Goal: Task Accomplishment & Management: Manage account settings

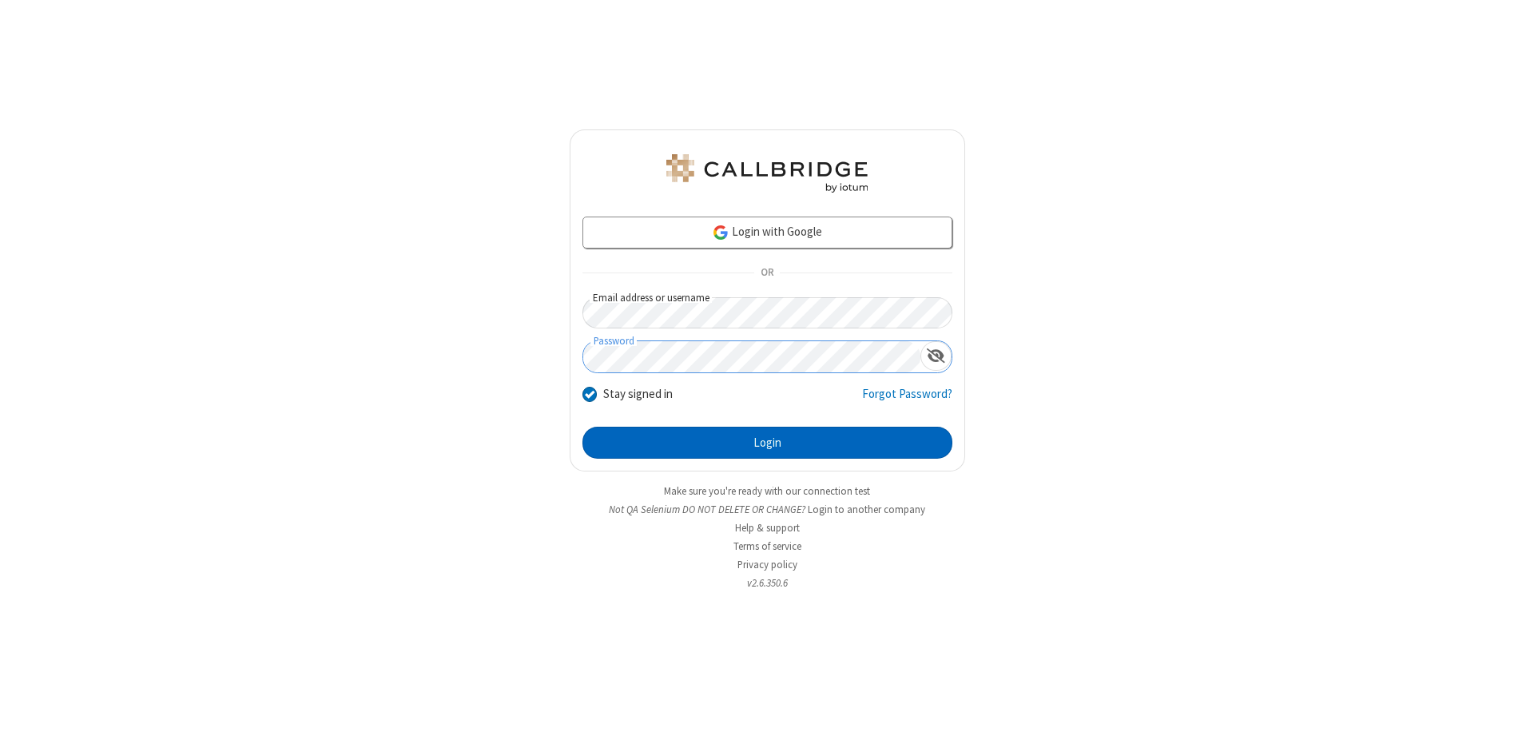
click at [767, 443] on button "Login" at bounding box center [768, 443] width 370 height 32
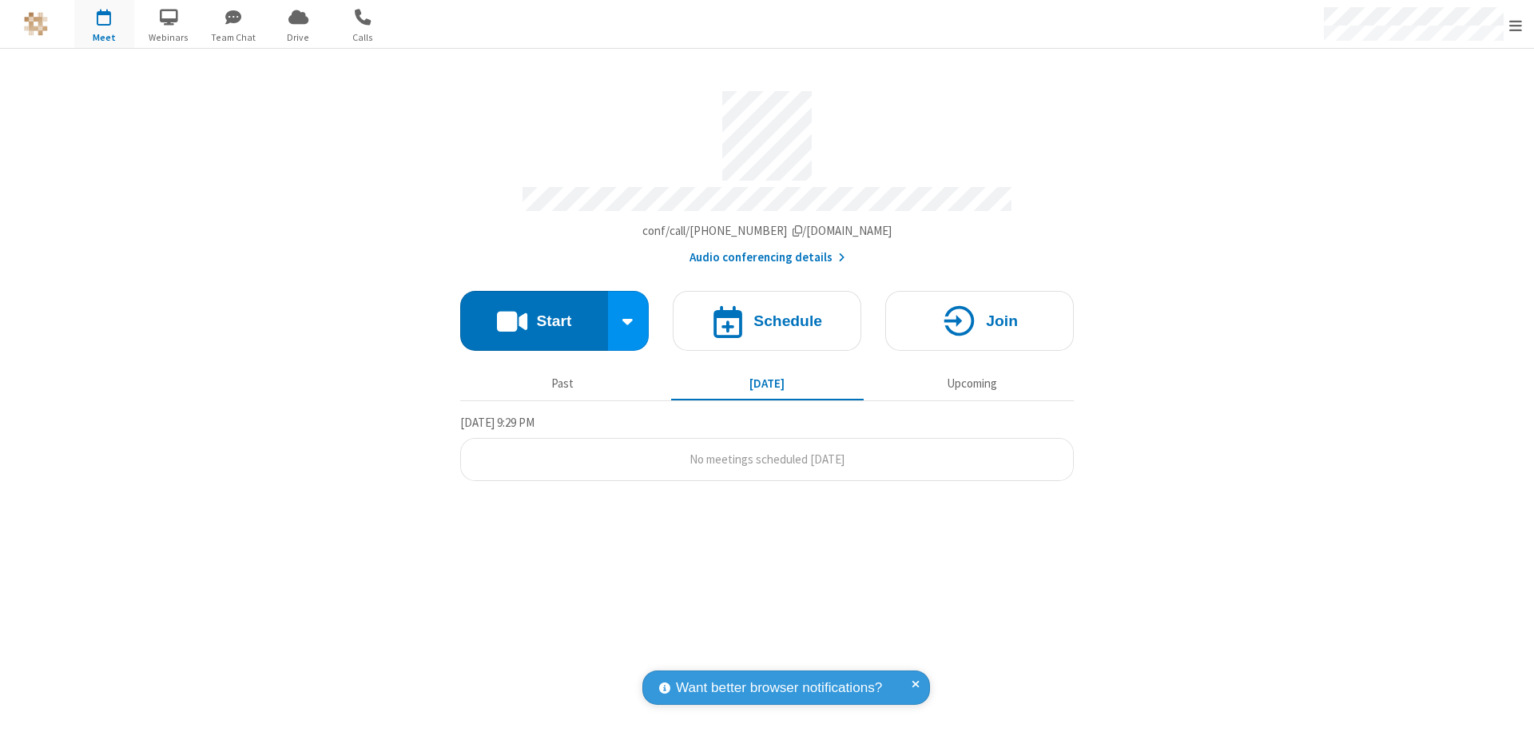
click at [1516, 25] on span "Open menu" at bounding box center [1516, 26] width 13 height 16
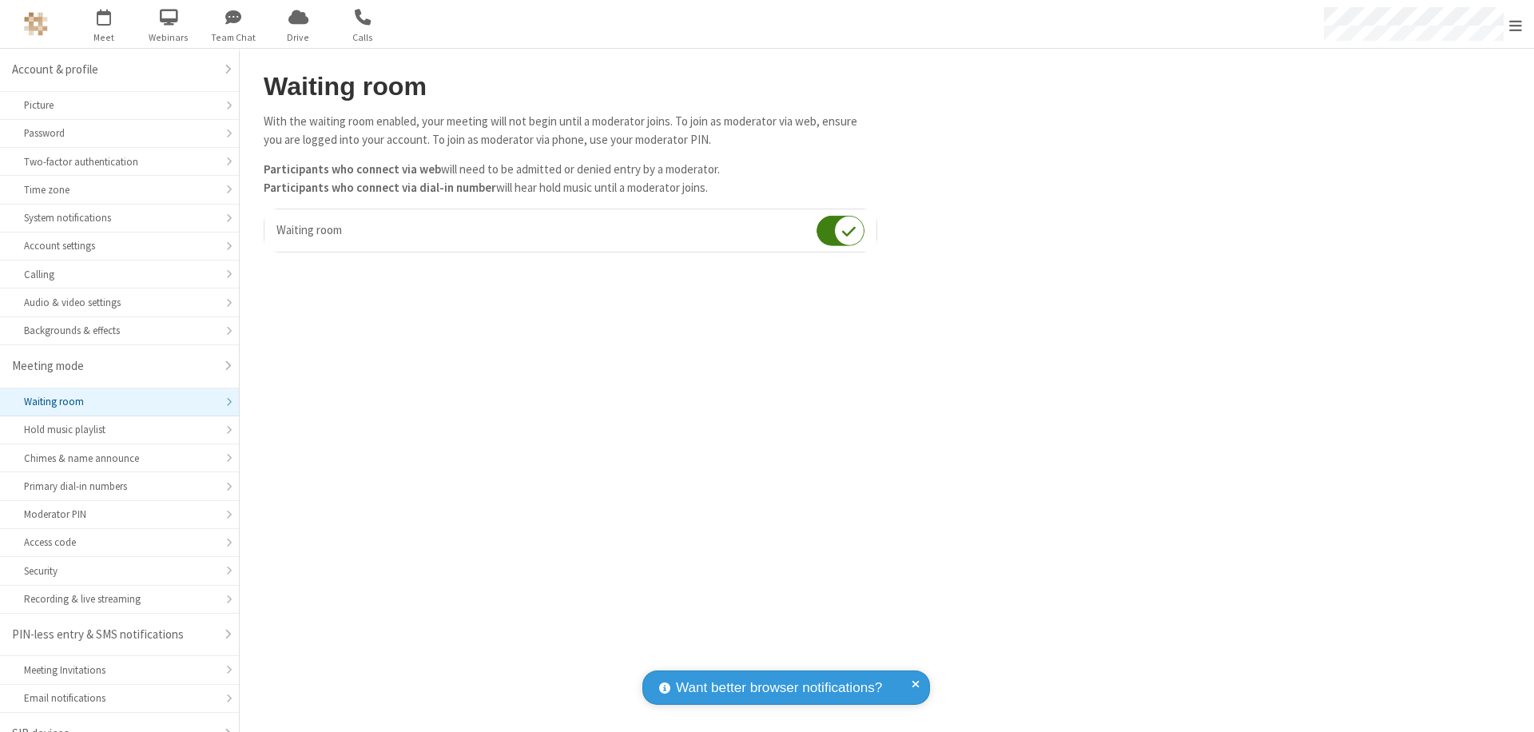
scroll to position [22, 0]
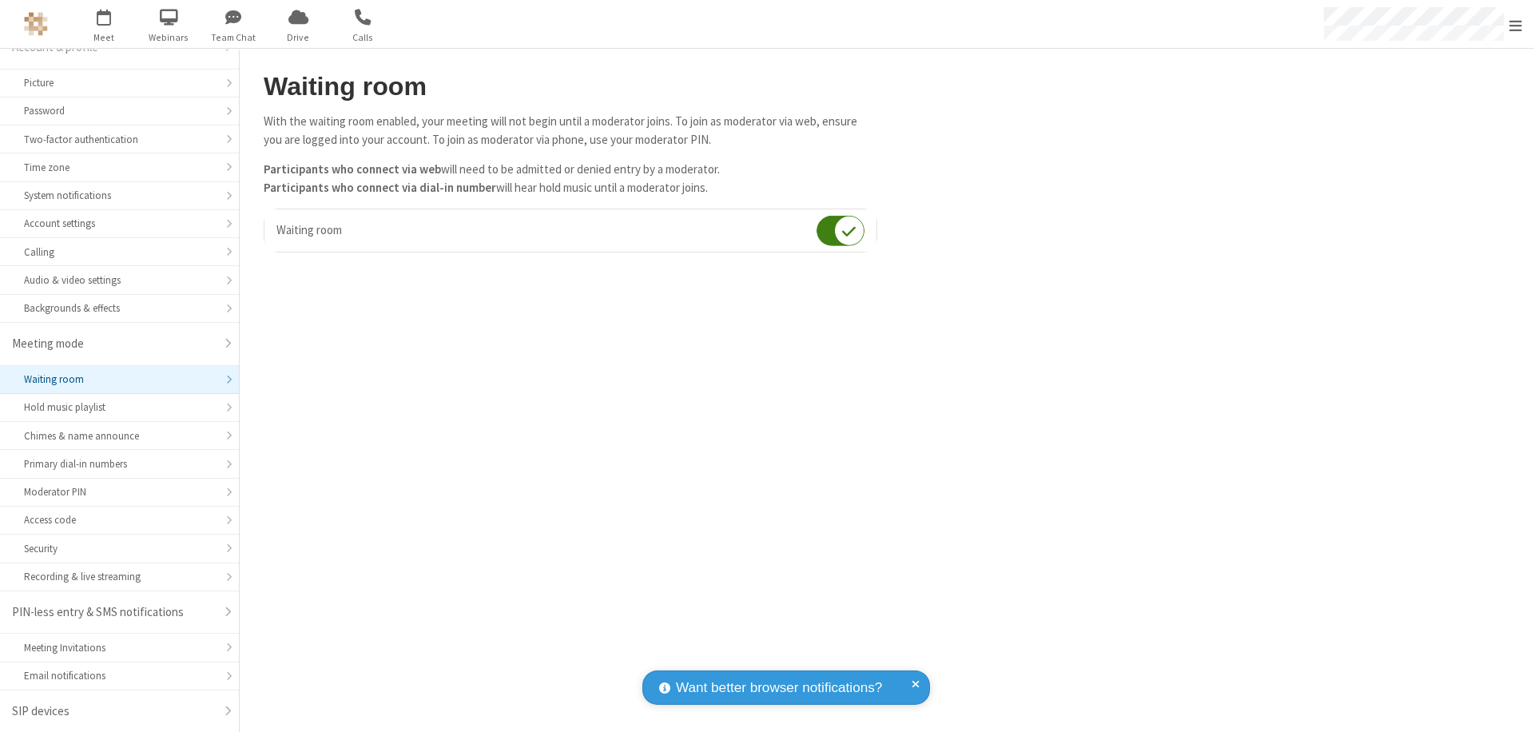
click at [841, 230] on input "checkbox" at bounding box center [841, 230] width 48 height 31
checkbox input "false"
click at [1516, 24] on span "Open menu" at bounding box center [1516, 26] width 13 height 16
click at [1534, 452] on span at bounding box center [1554, 451] width 14 height 13
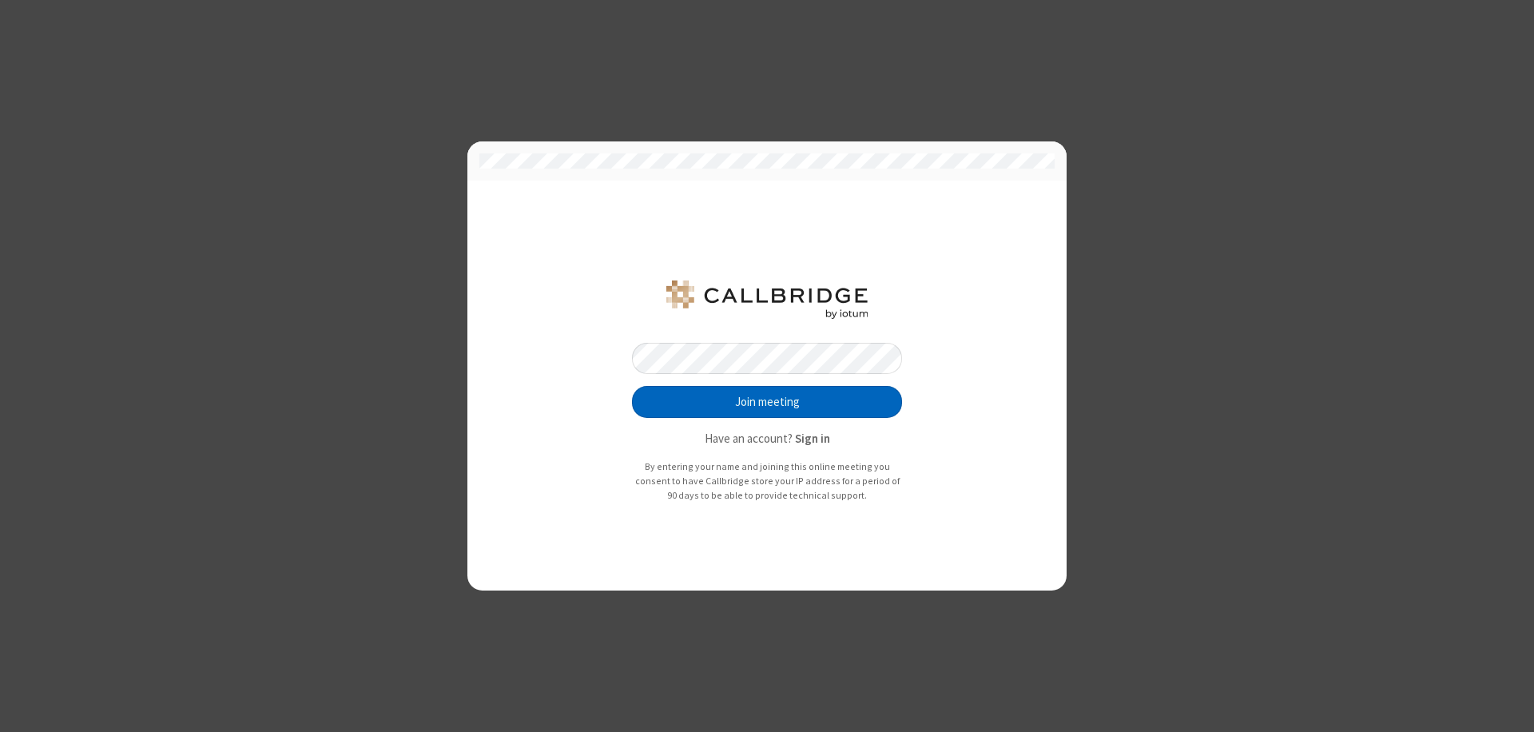
click at [767, 402] on button "Join meeting" at bounding box center [767, 402] width 270 height 32
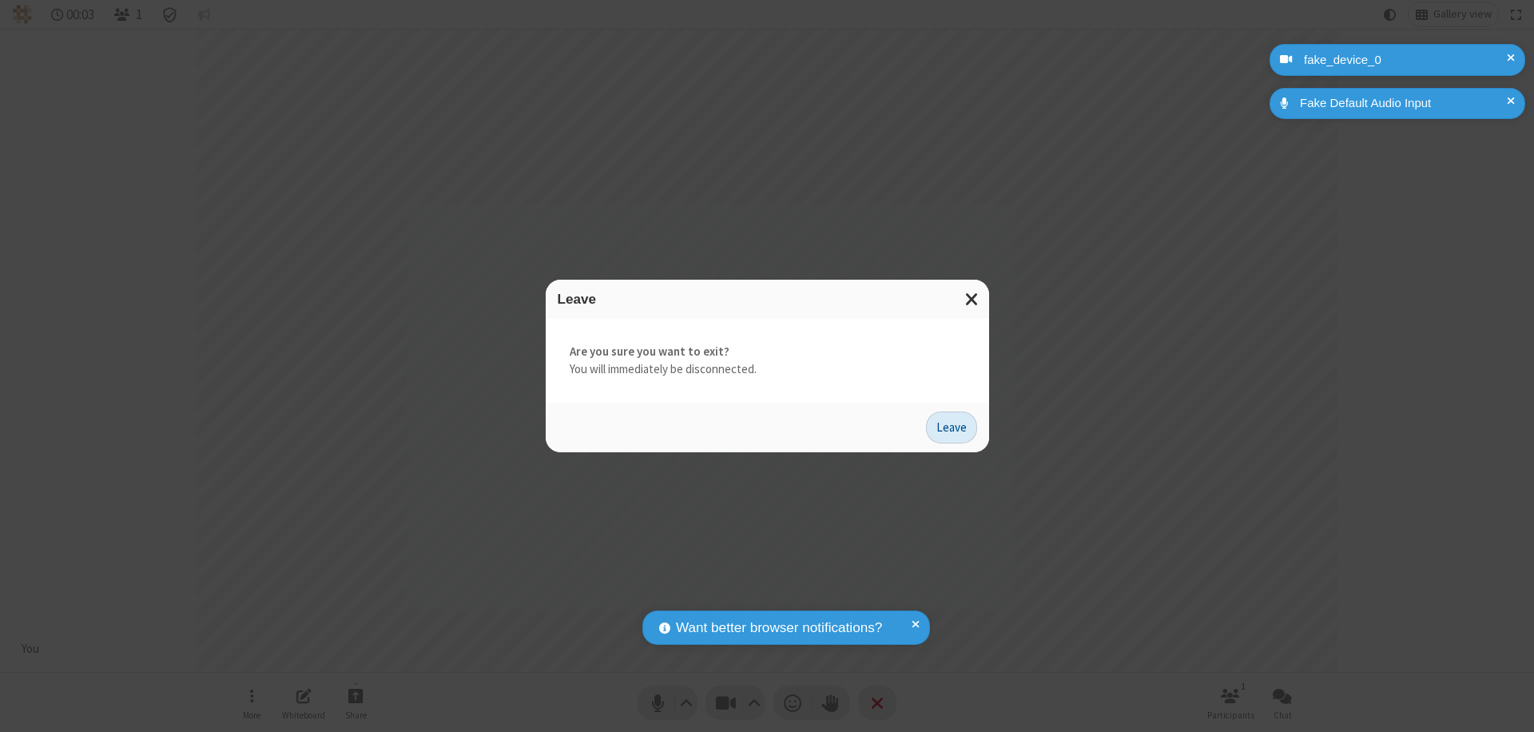
click at [952, 427] on button "Leave" at bounding box center [951, 428] width 51 height 32
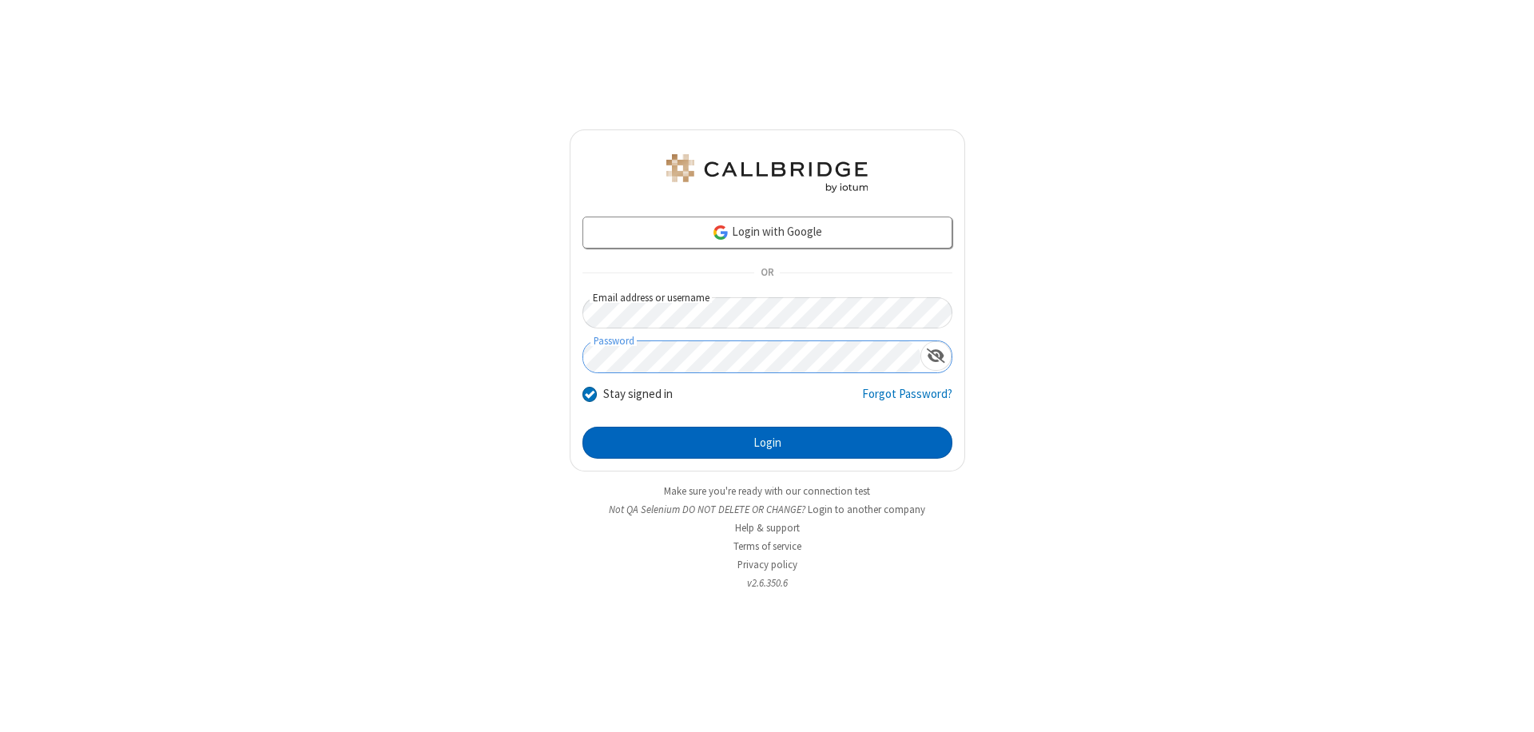
click at [767, 443] on button "Login" at bounding box center [768, 443] width 370 height 32
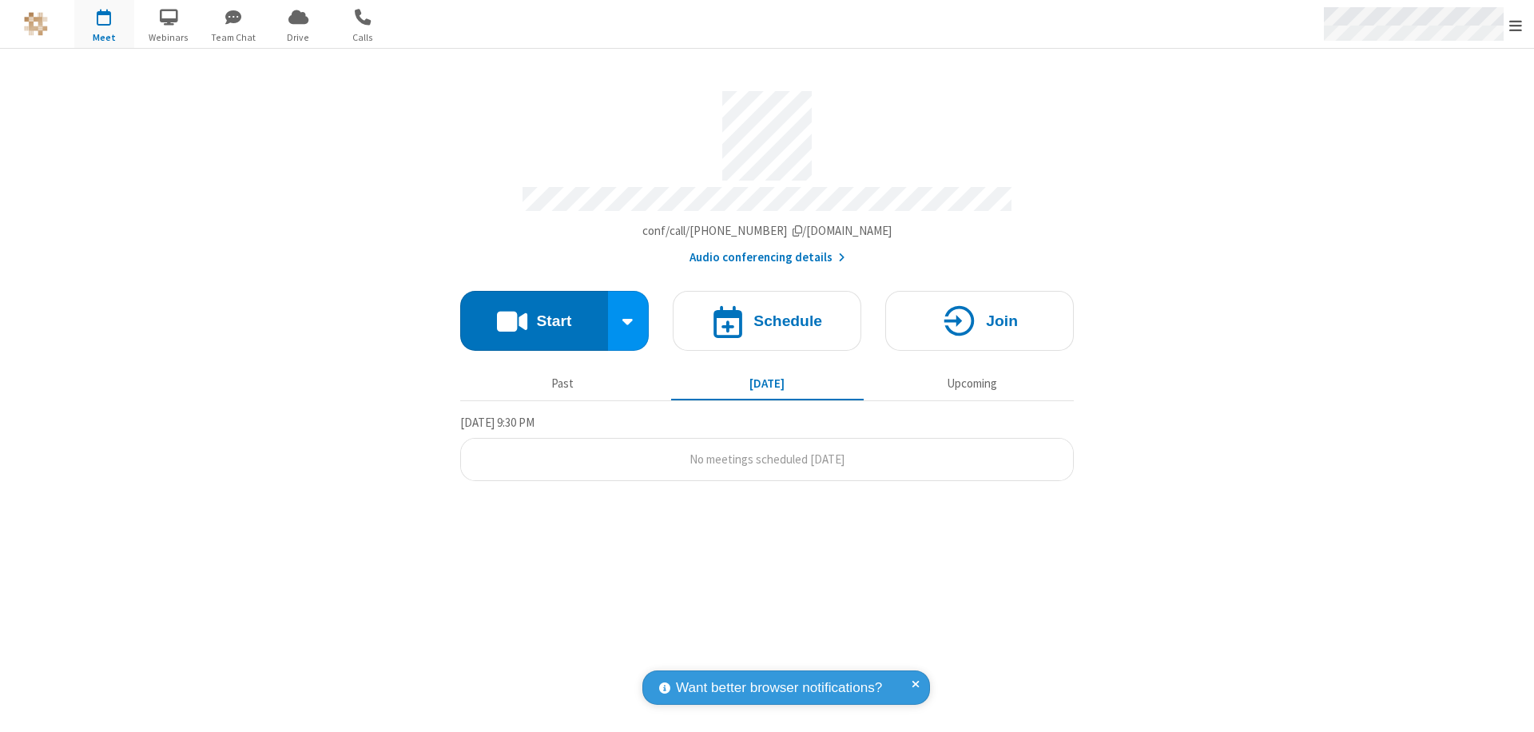
click at [1516, 25] on span "Open menu" at bounding box center [1516, 26] width 13 height 16
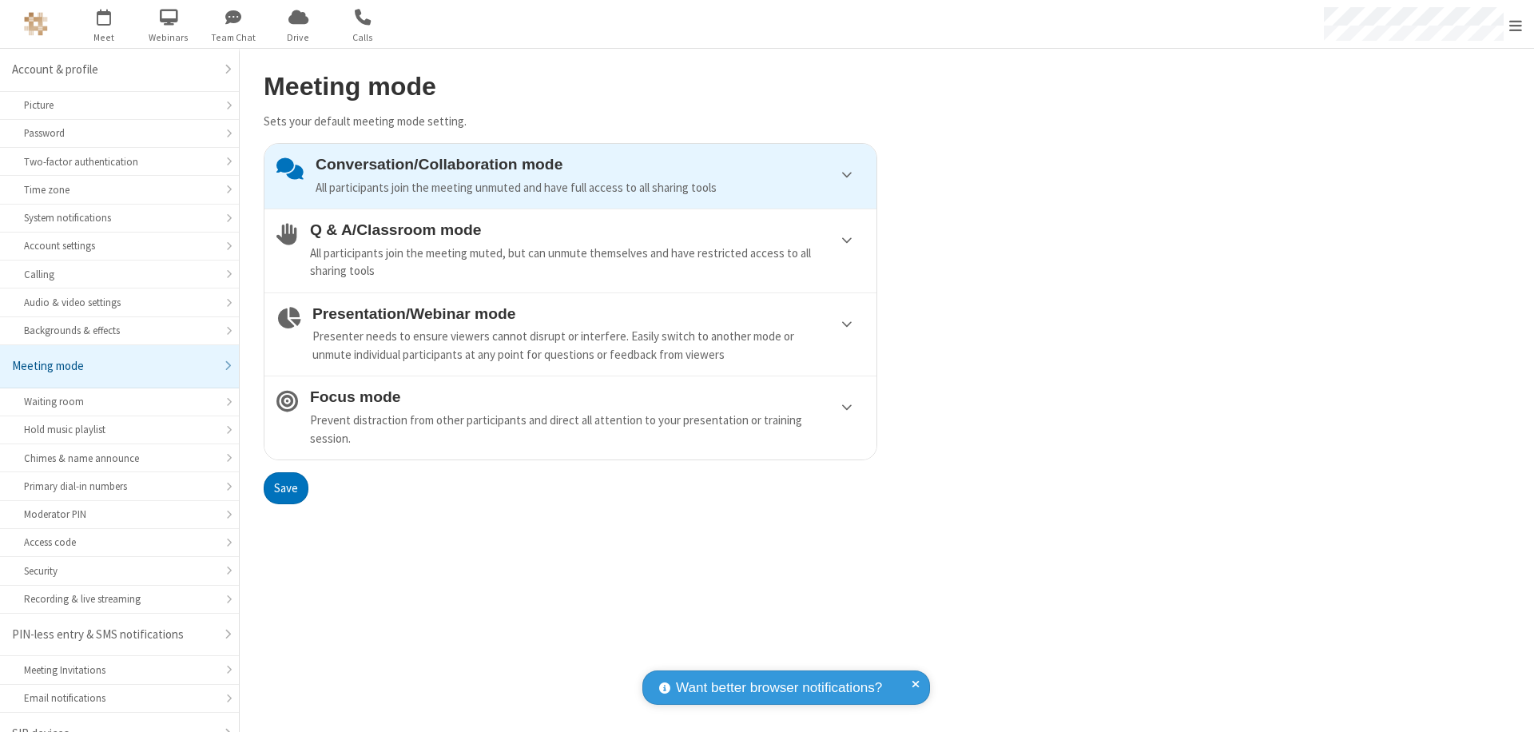
scroll to position [22, 0]
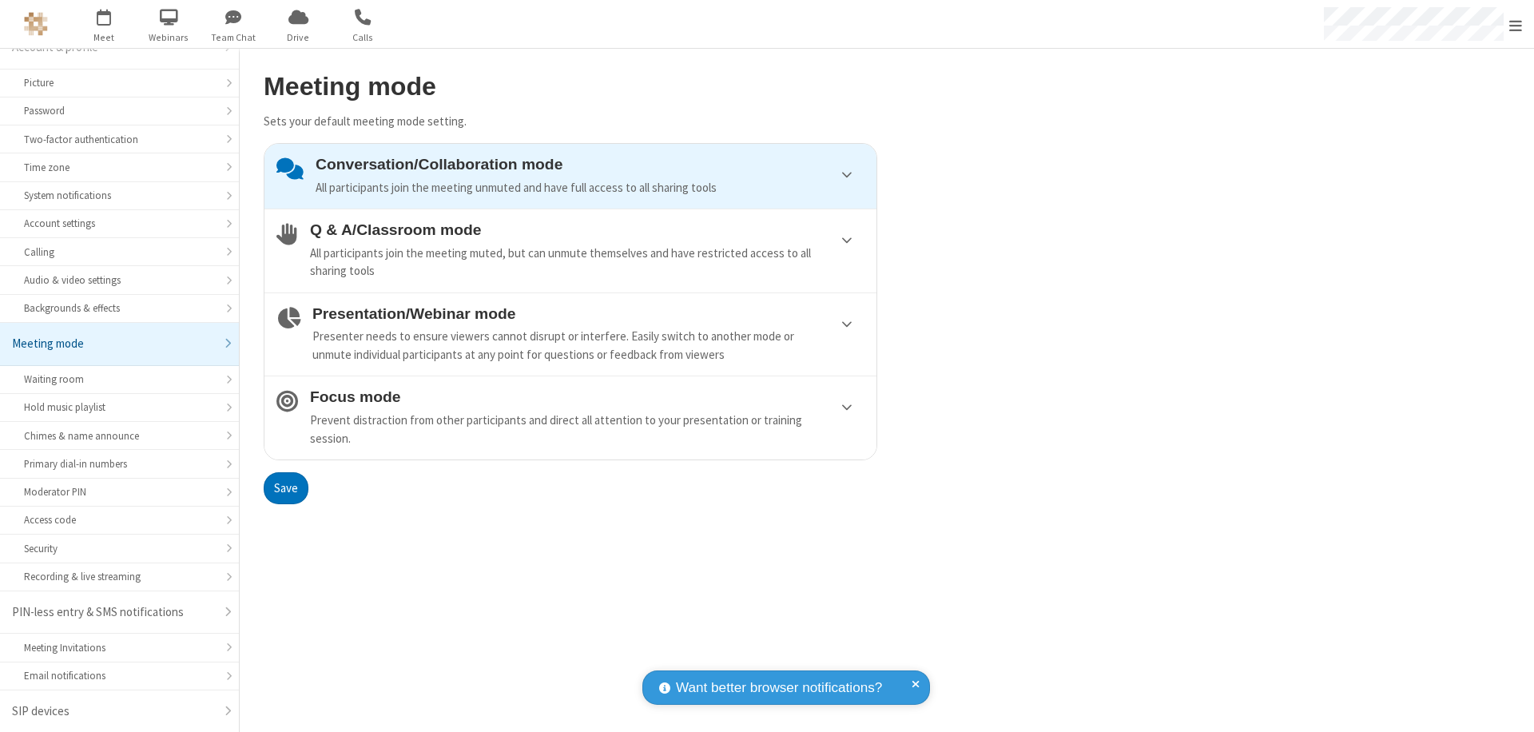
click at [571, 176] on div "Conversation/Collaboration mode All participants join the meeting unmuted and h…" at bounding box center [590, 176] width 549 height 41
click at [285, 487] on button "Save" at bounding box center [286, 488] width 45 height 32
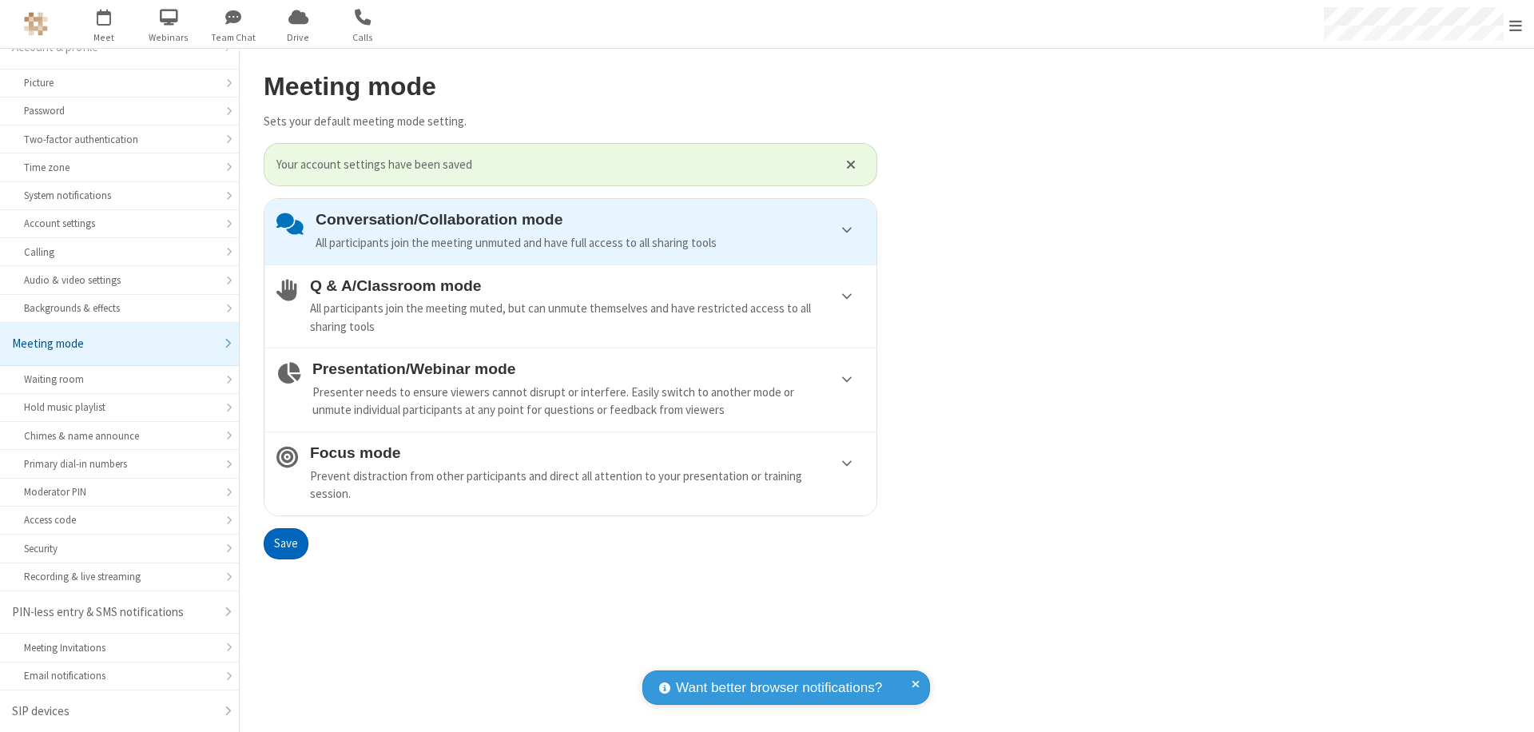
click at [1516, 24] on span "Open menu" at bounding box center [1516, 26] width 13 height 16
click at [1534, 452] on span at bounding box center [1554, 451] width 14 height 13
